Goal: Find specific page/section: Find specific page/section

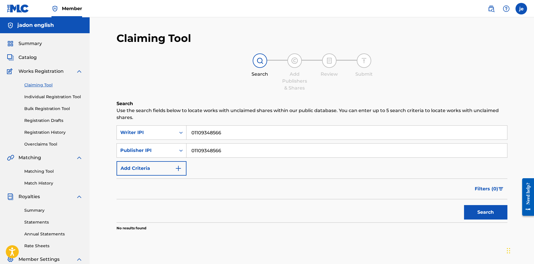
click at [40, 47] on div "Summary Catalog Works Registration Claiming Tool Individual Registration Tool B…" at bounding box center [45, 181] width 90 height 297
click at [40, 45] on span "Summary" at bounding box center [29, 43] width 23 height 7
